Goal: Task Accomplishment & Management: Complete application form

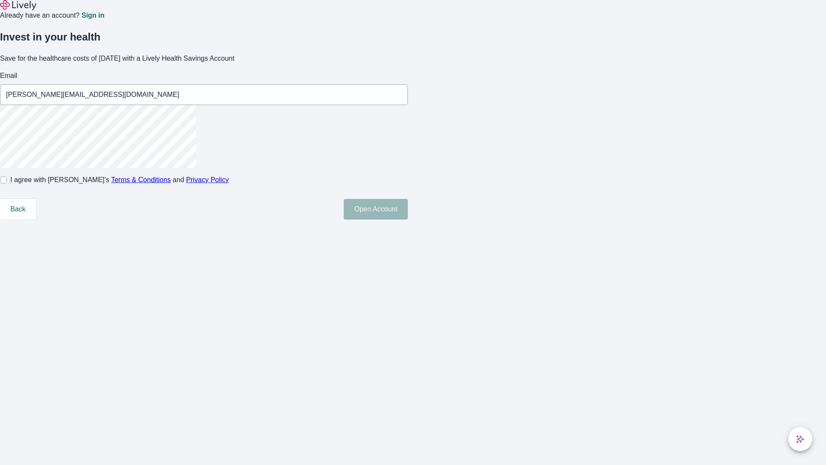
click at [7, 183] on input "I agree with Lively’s Terms & Conditions and Privacy Policy" at bounding box center [3, 179] width 7 height 7
checkbox input "true"
click at [408, 219] on button "Open Account" at bounding box center [376, 209] width 64 height 21
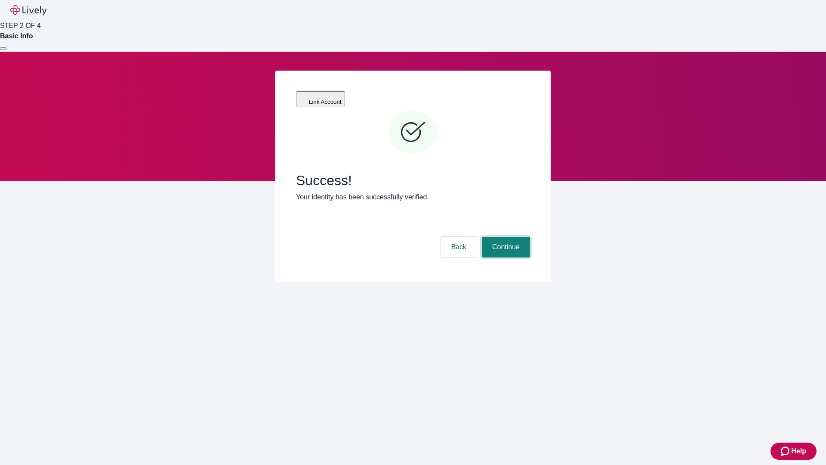
click at [505, 237] on button "Continue" at bounding box center [506, 247] width 48 height 21
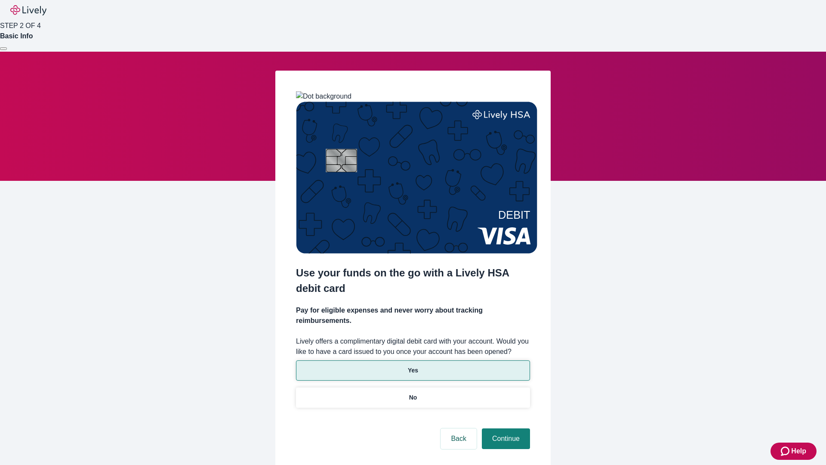
click at [413, 366] on p "Yes" at bounding box center [413, 370] width 10 height 9
click at [505, 428] on button "Continue" at bounding box center [506, 438] width 48 height 21
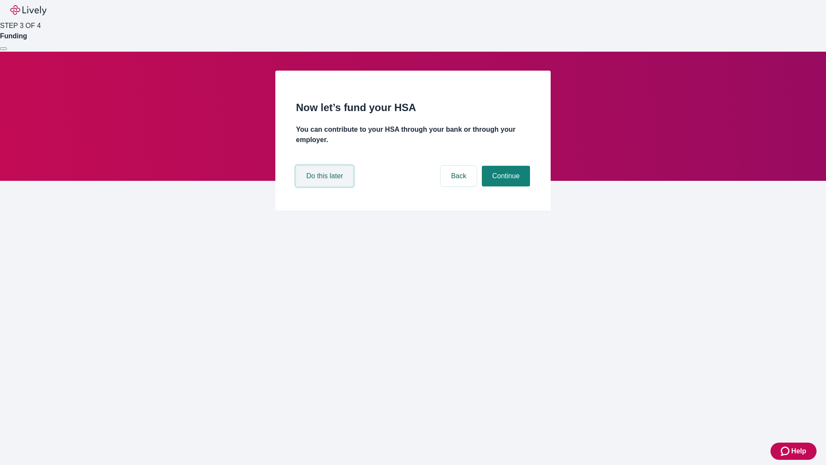
click at [326, 186] on button "Do this later" at bounding box center [324, 176] width 57 height 21
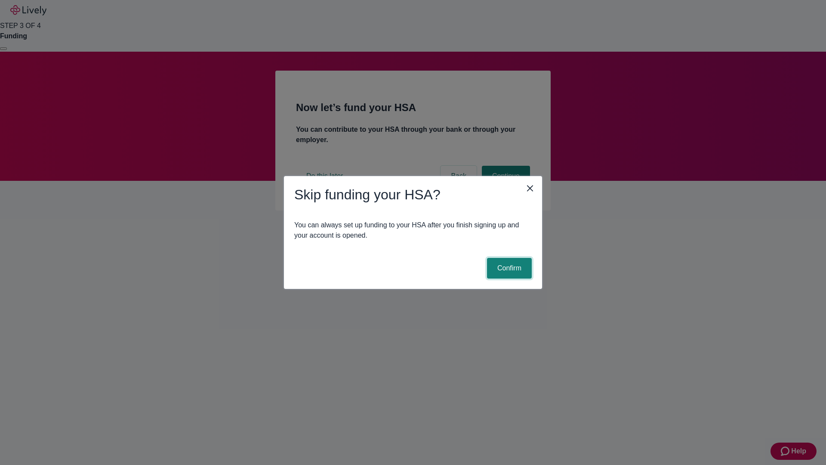
click at [508, 268] on button "Confirm" at bounding box center [509, 268] width 45 height 21
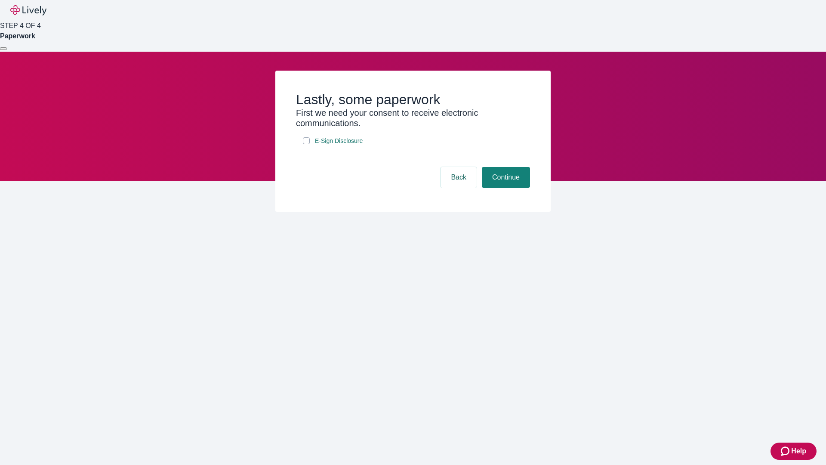
click at [306, 144] on input "E-Sign Disclosure" at bounding box center [306, 140] width 7 height 7
checkbox input "true"
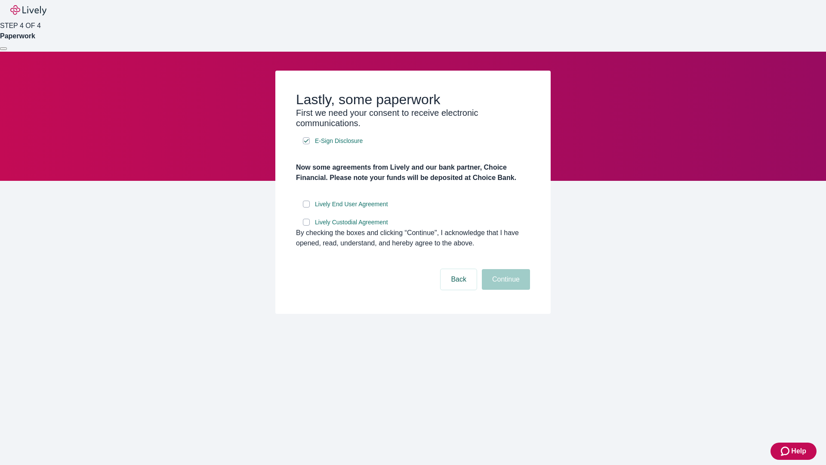
click at [306, 207] on input "Lively End User Agreement" at bounding box center [306, 203] width 7 height 7
checkbox input "true"
click at [306, 225] on input "Lively Custodial Agreement" at bounding box center [306, 222] width 7 height 7
checkbox input "true"
click at [505, 290] on button "Continue" at bounding box center [506, 279] width 48 height 21
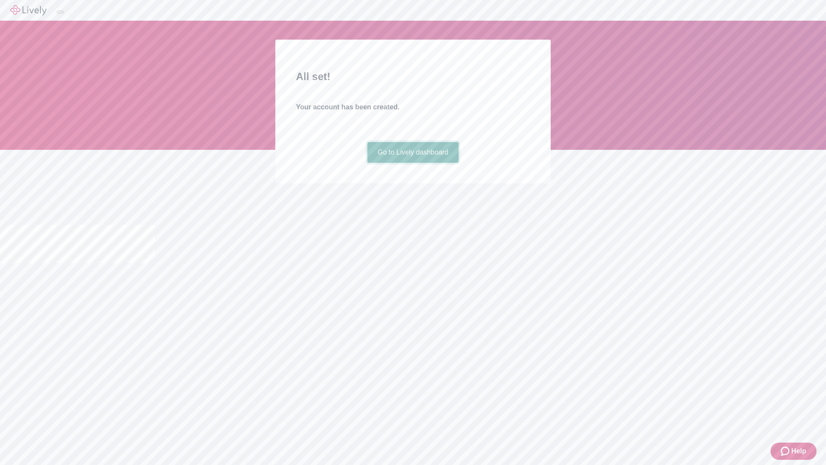
click at [413, 163] on link "Go to Lively dashboard" at bounding box center [413, 152] width 92 height 21
